Goal: Transaction & Acquisition: Subscribe to service/newsletter

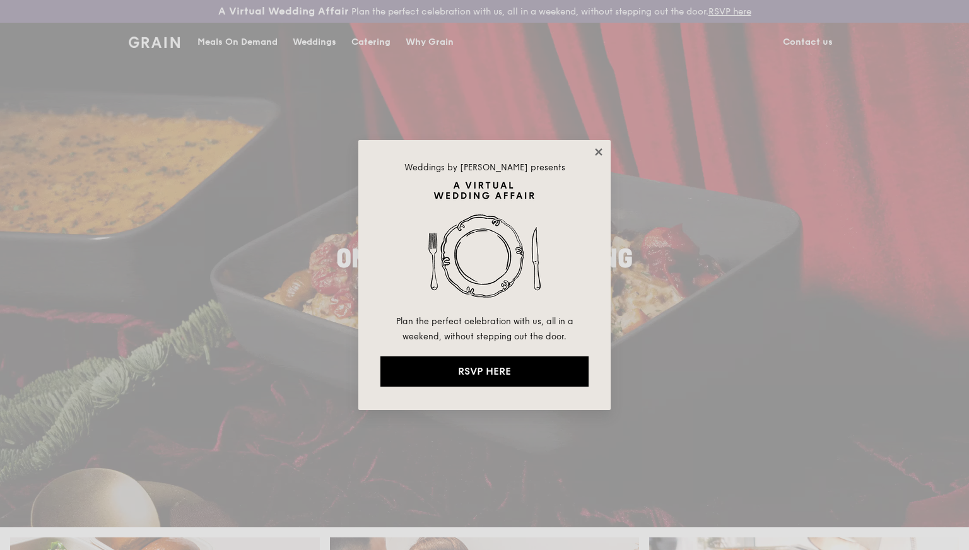
click at [602, 150] on icon at bounding box center [598, 151] width 11 height 11
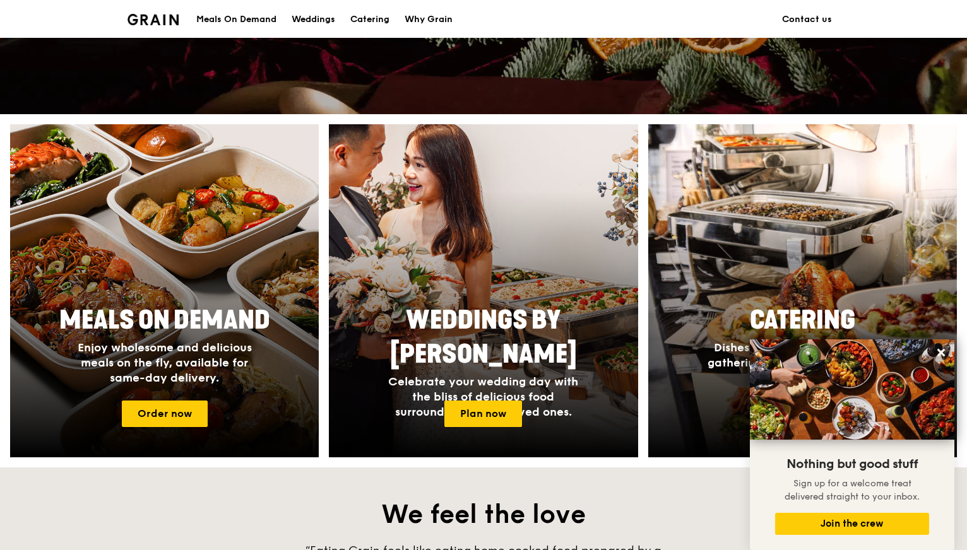
scroll to position [397, 0]
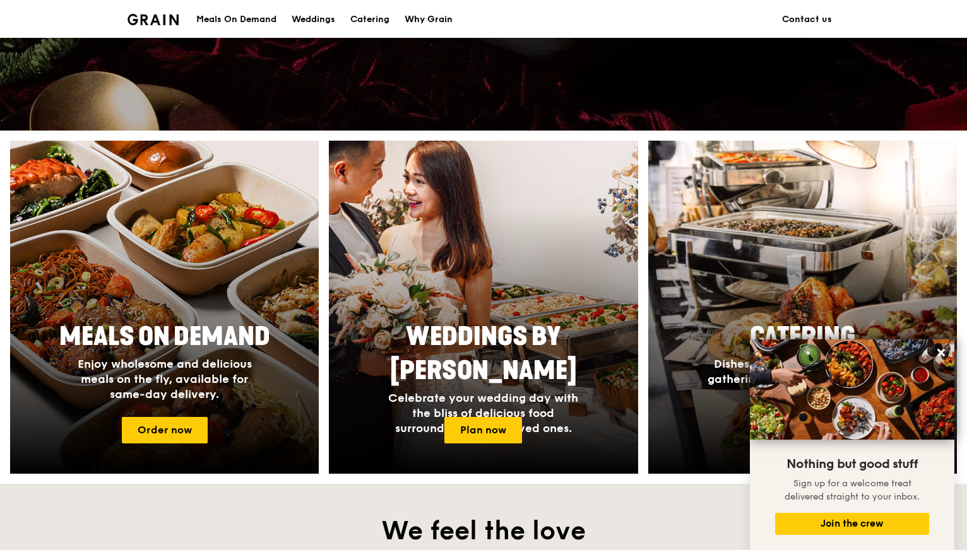
click at [414, 26] on div "Why Grain" at bounding box center [429, 20] width 48 height 38
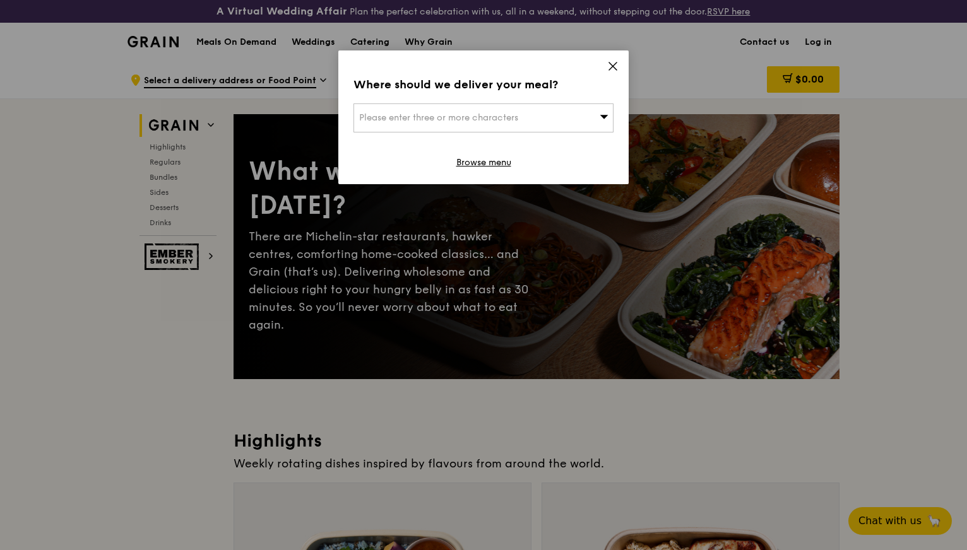
click at [610, 64] on icon at bounding box center [613, 66] width 8 height 8
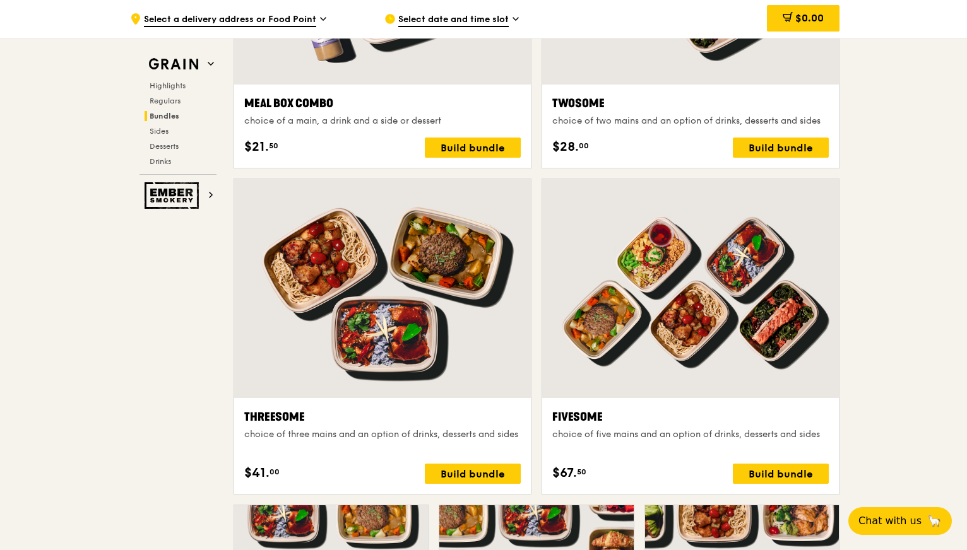
scroll to position [2095, 0]
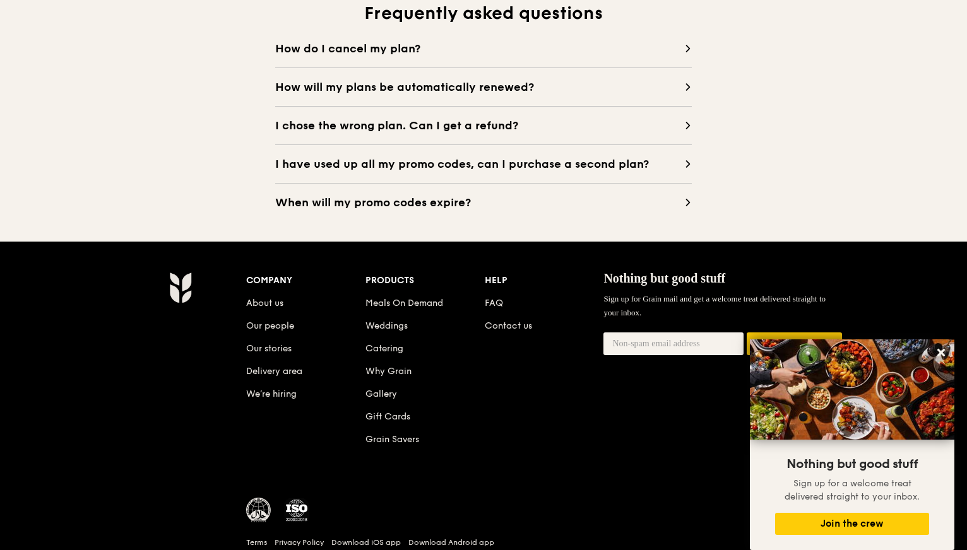
scroll to position [1247, 0]
